Goal: Task Accomplishment & Management: Use online tool/utility

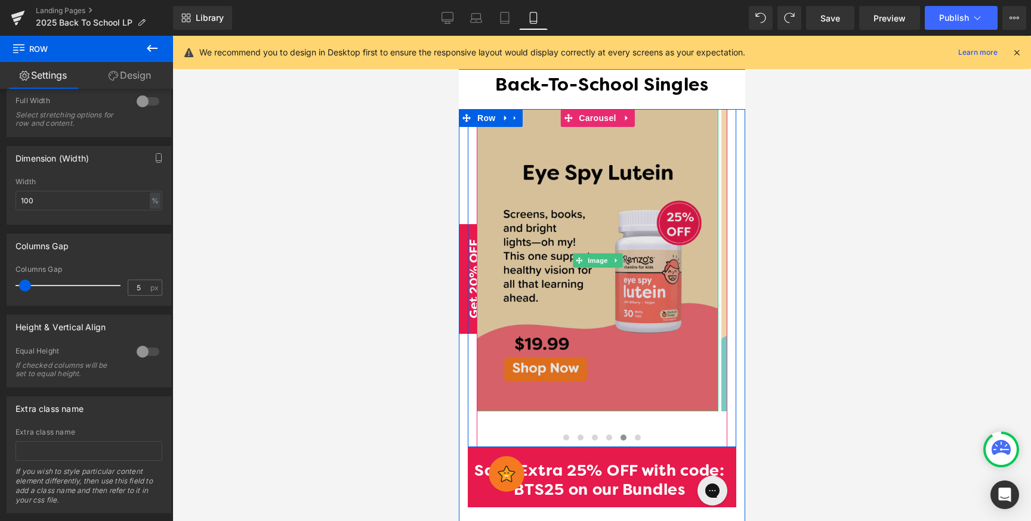
scroll to position [656, 0]
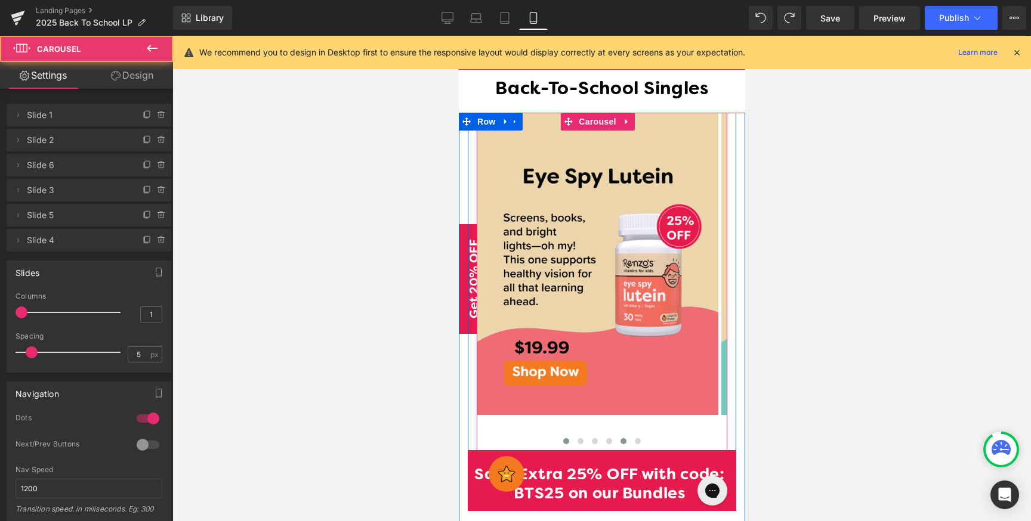
click at [558, 436] on button at bounding box center [565, 442] width 14 height 12
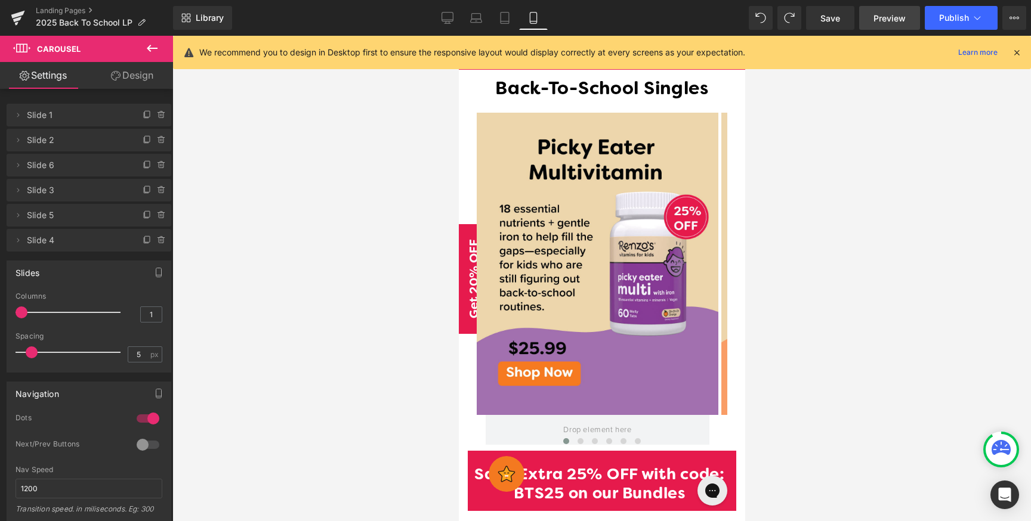
click at [890, 23] on span "Preview" at bounding box center [889, 18] width 32 height 13
